Goal: Navigation & Orientation: Find specific page/section

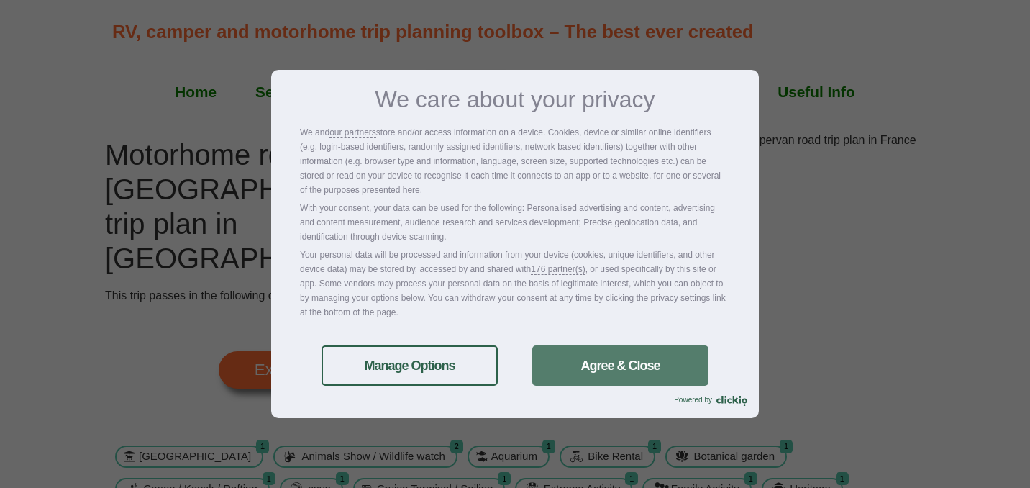
click at [591, 380] on link "Agree & Close" at bounding box center [620, 365] width 176 height 40
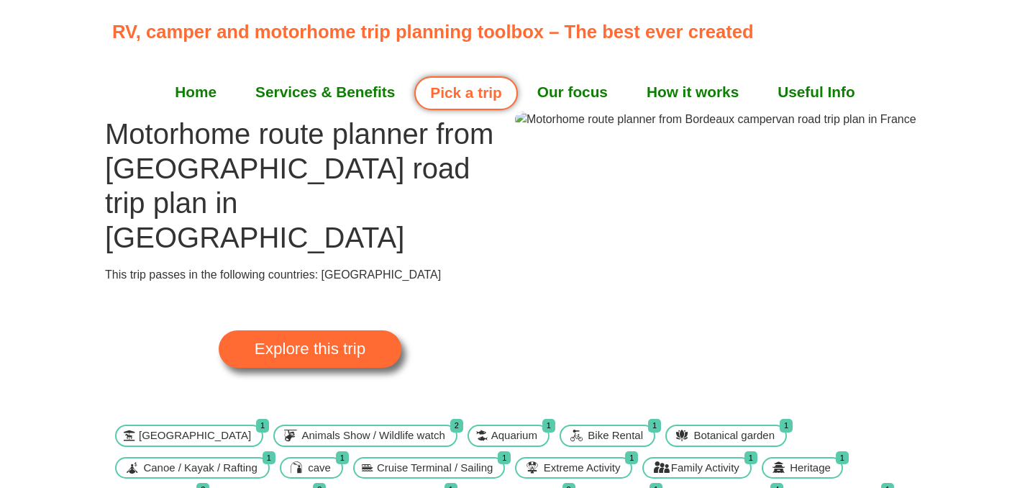
scroll to position [17, 0]
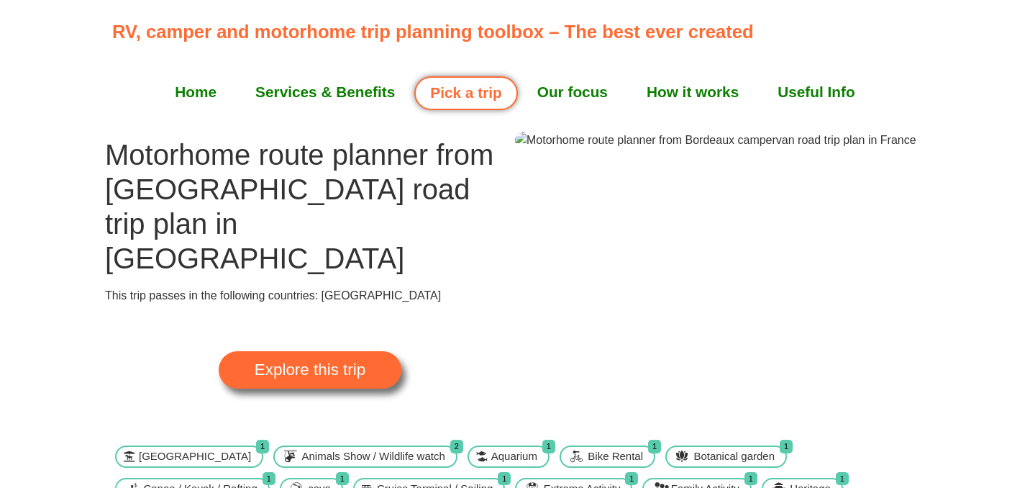
click at [315, 362] on span "Explore this trip" at bounding box center [310, 370] width 111 height 16
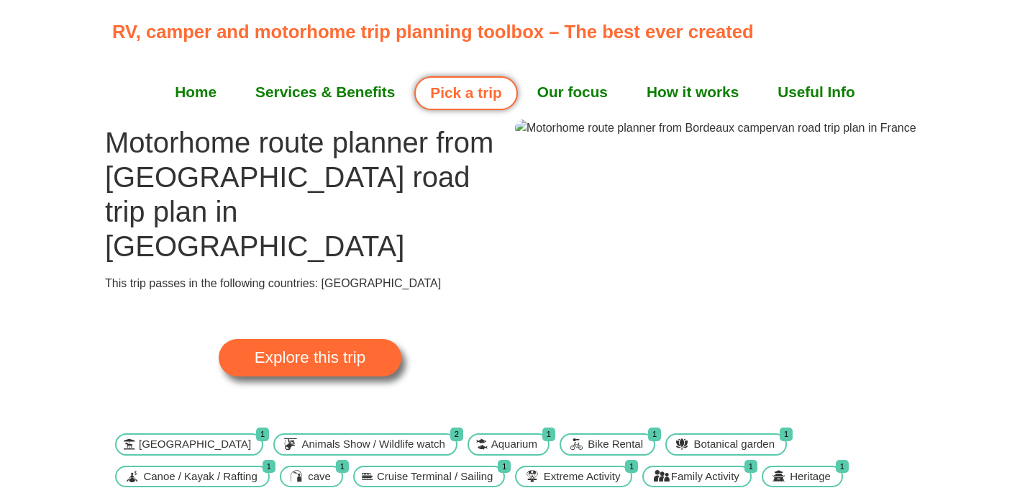
click at [732, 137] on img at bounding box center [715, 127] width 401 height 17
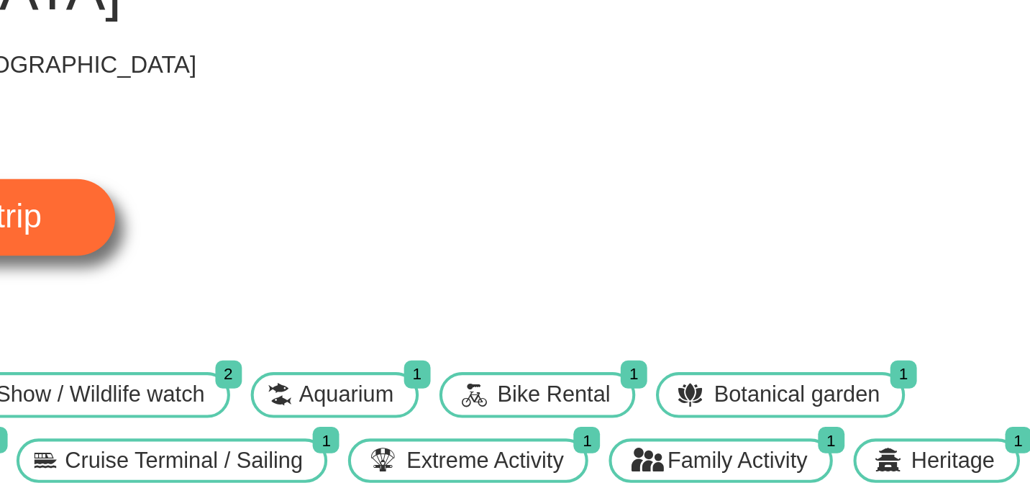
scroll to position [16, 0]
